Goal: Find specific page/section: Find specific page/section

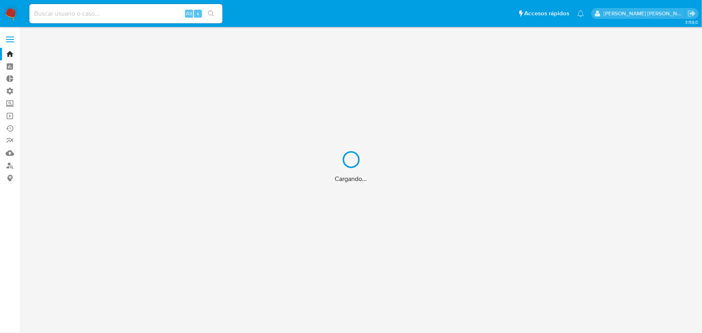
click at [151, 20] on div "Cargando..." at bounding box center [351, 166] width 702 height 333
click at [149, 17] on div "Cargando..." at bounding box center [351, 166] width 702 height 333
click at [146, 14] on div "Cargando..." at bounding box center [351, 166] width 702 height 333
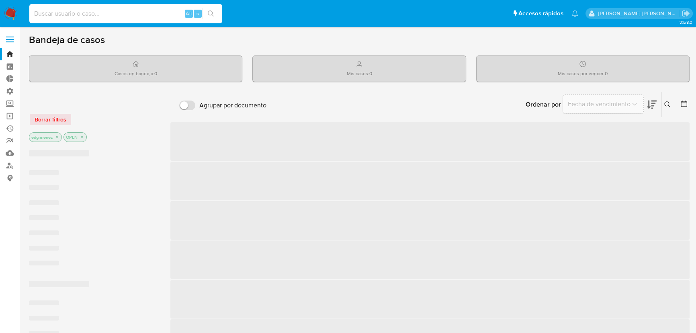
click at [146, 13] on input at bounding box center [125, 13] width 193 height 10
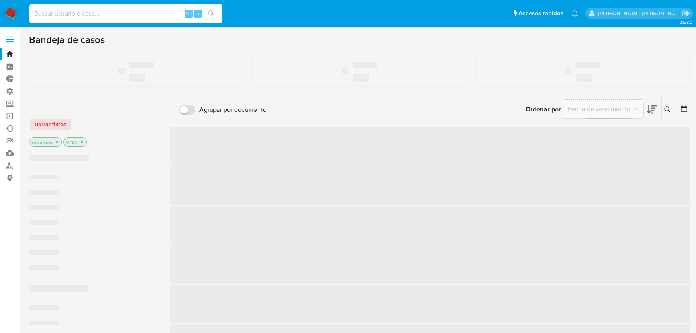
click at [146, 13] on input at bounding box center [125, 13] width 193 height 10
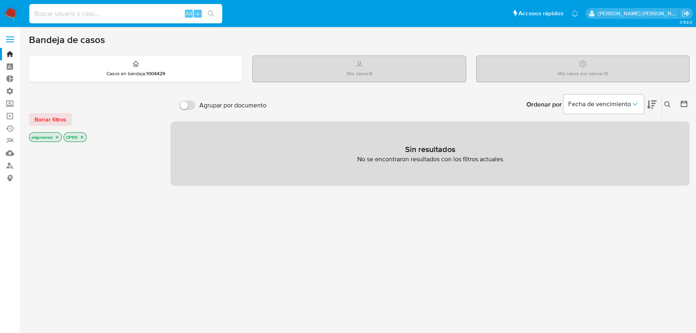
click at [103, 13] on input at bounding box center [125, 13] width 193 height 10
paste input "2596195384"
type input "2596195384"
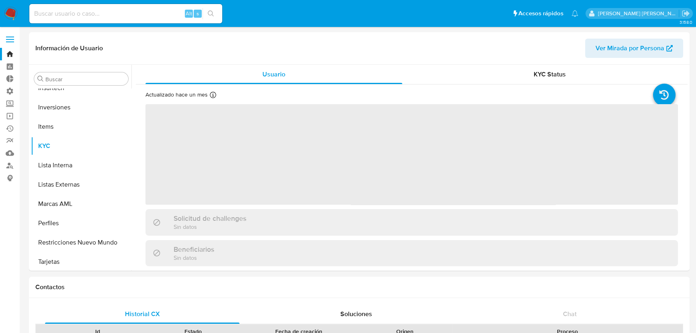
scroll to position [378, 0]
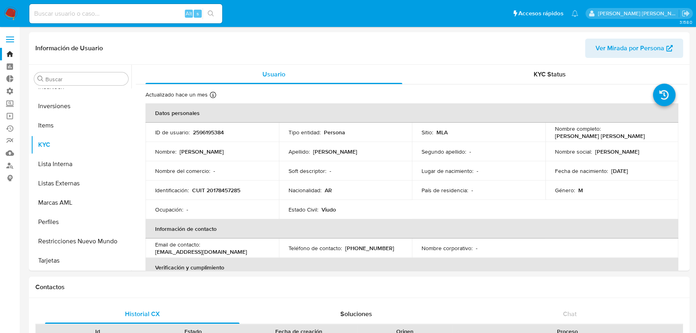
select select "10"
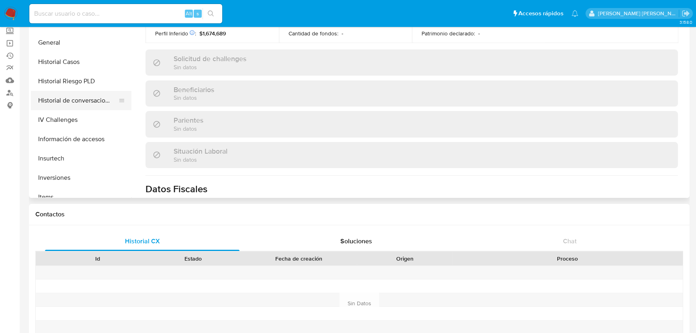
scroll to position [195, 0]
click at [55, 83] on button "General" at bounding box center [78, 80] width 94 height 19
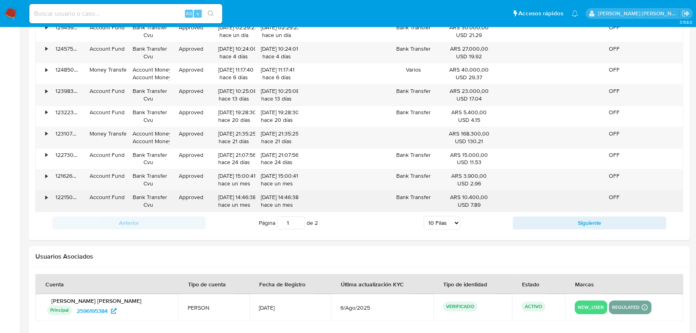
scroll to position [905, 0]
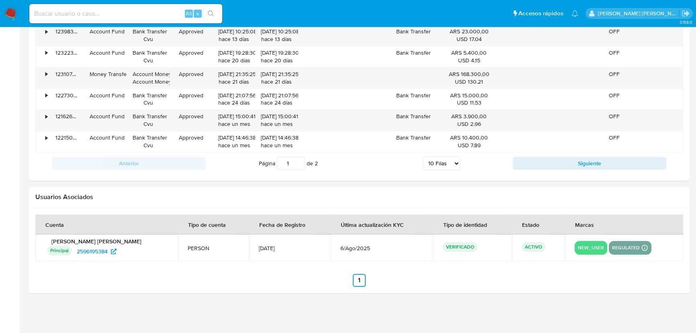
drag, startPoint x: 276, startPoint y: 250, endPoint x: 271, endPoint y: 233, distance: 17.5
click at [259, 249] on span "[DATE]" at bounding box center [290, 247] width 62 height 7
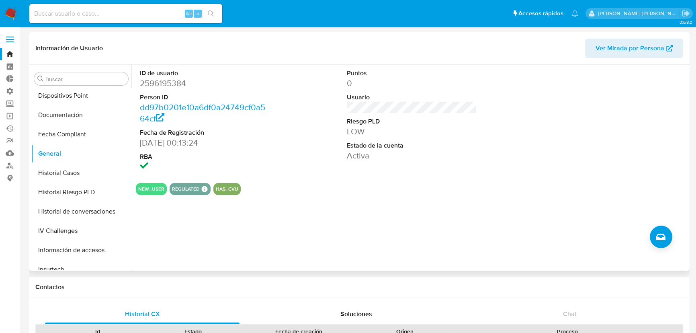
scroll to position [0, 0]
drag, startPoint x: 180, startPoint y: 141, endPoint x: 271, endPoint y: 137, distance: 91.4
click at [271, 137] on div "ID de usuario 2596195384 Person ID dd97b0201e10a6df0a24749cf0a564cf Fecha de Re…" at bounding box center [205, 121] width 138 height 112
